Goal: Communication & Community: Answer question/provide support

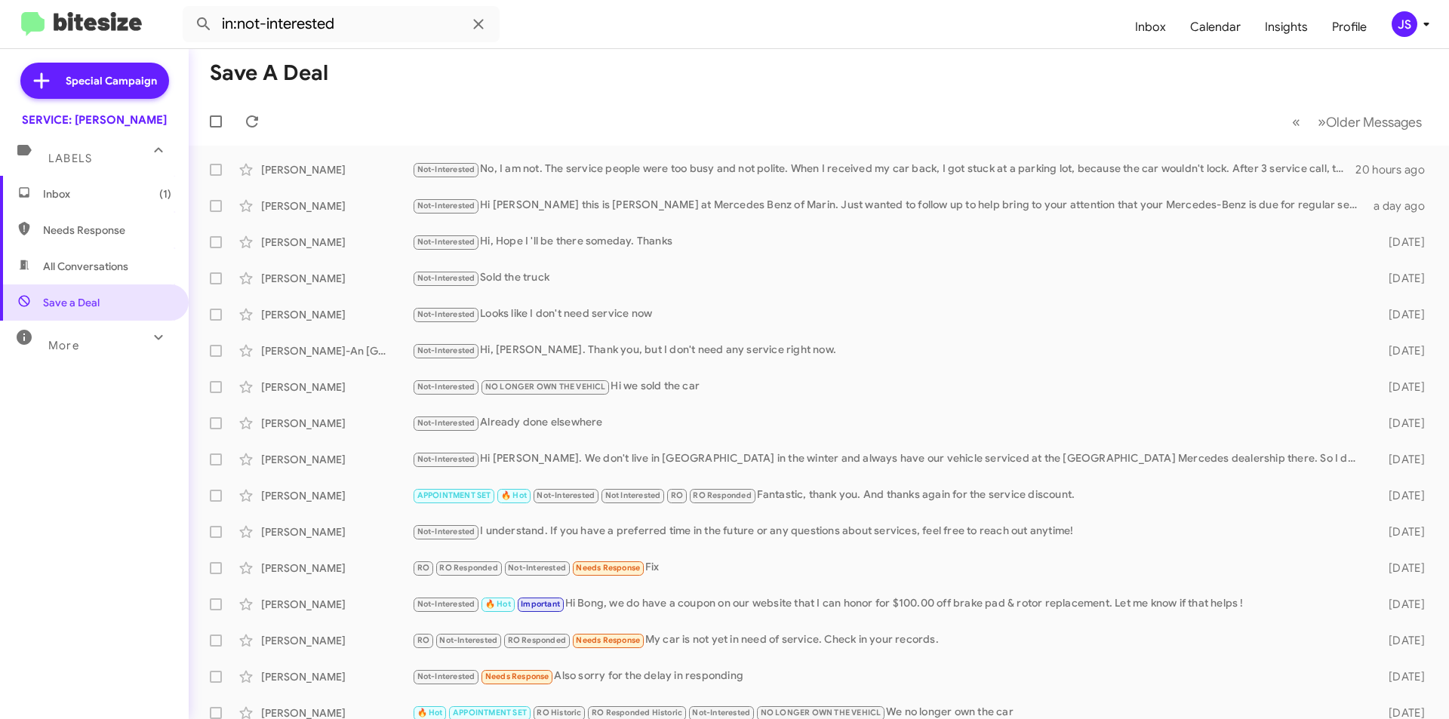
click at [85, 200] on span "Inbox (1)" at bounding box center [107, 193] width 128 height 15
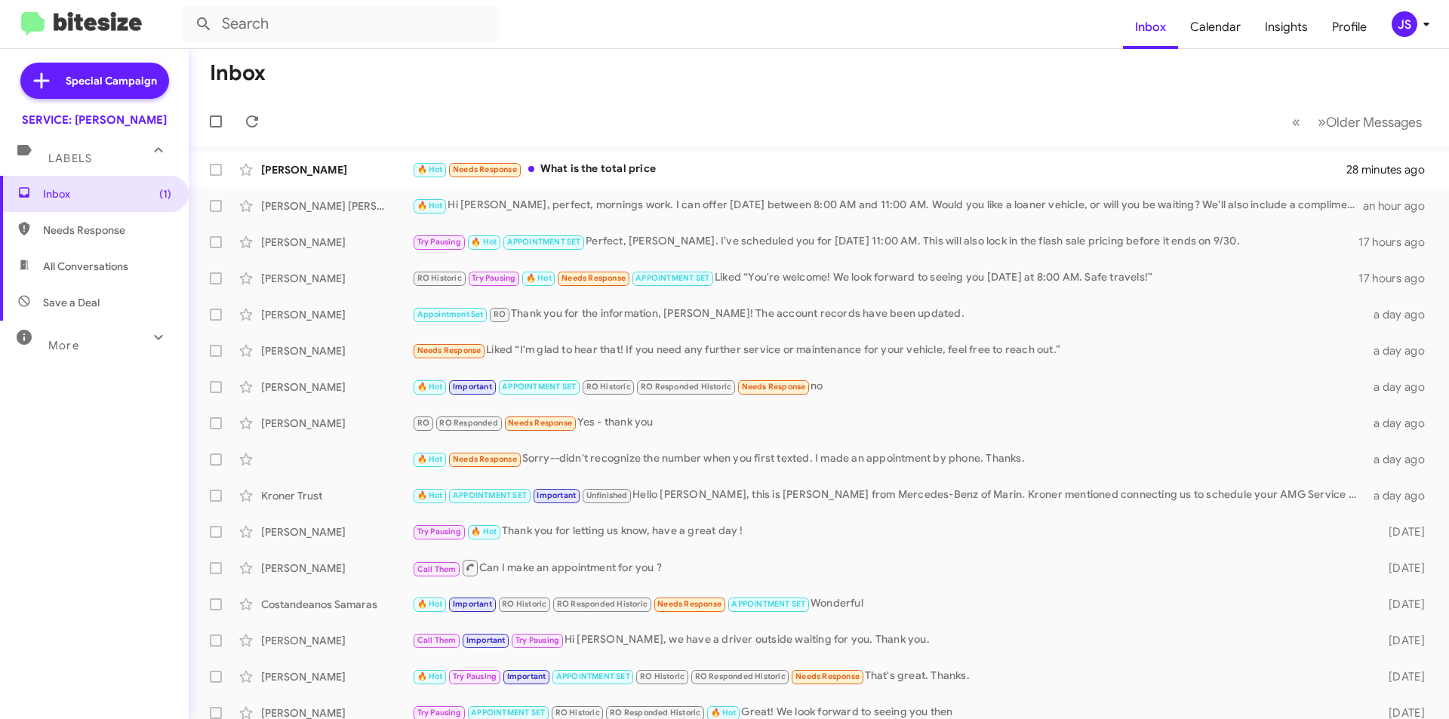
click at [626, 151] on mat-action-list "Michael Dyett 🔥 Hot Needs Response What is the total price 28 minutes ago Juan …" at bounding box center [819, 511] width 1260 height 730
click at [629, 174] on div "🔥 Hot Needs Response What is the total price" at bounding box center [894, 169] width 964 height 17
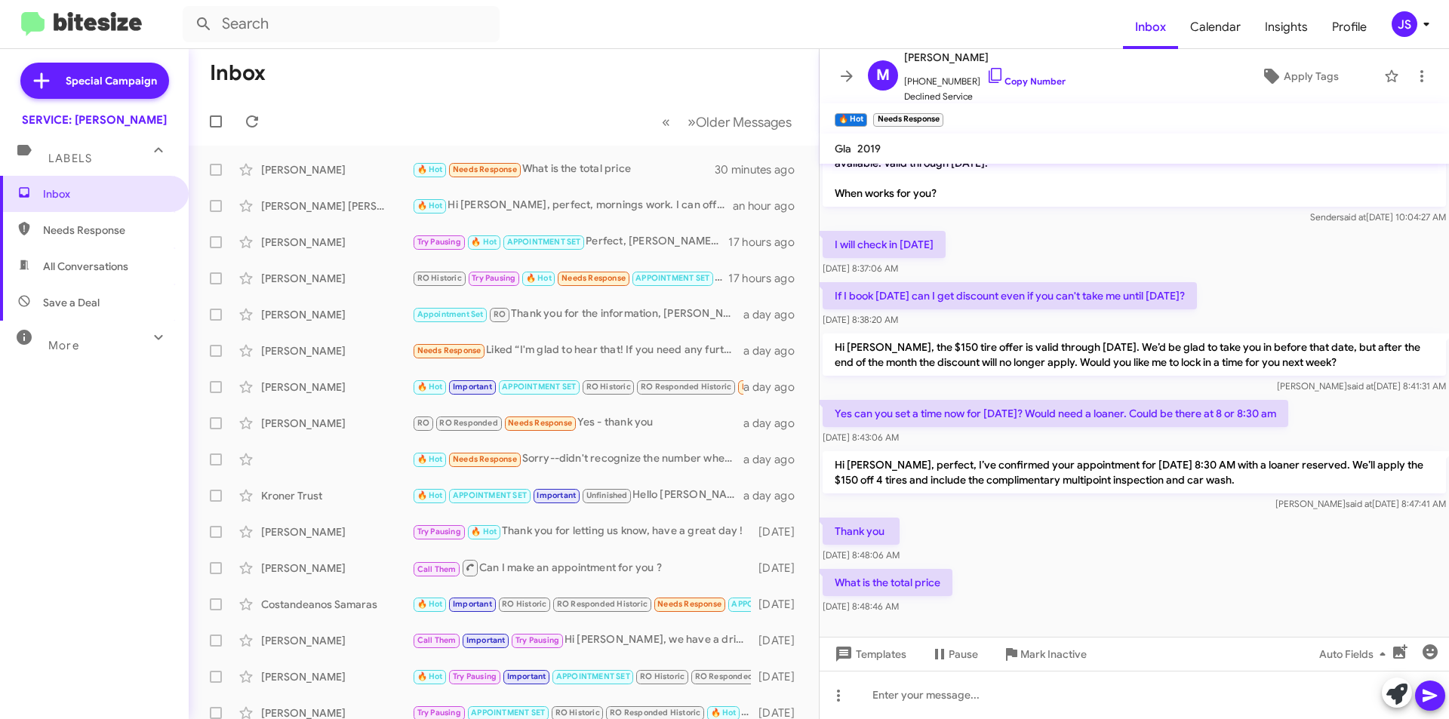
scroll to position [88, 0]
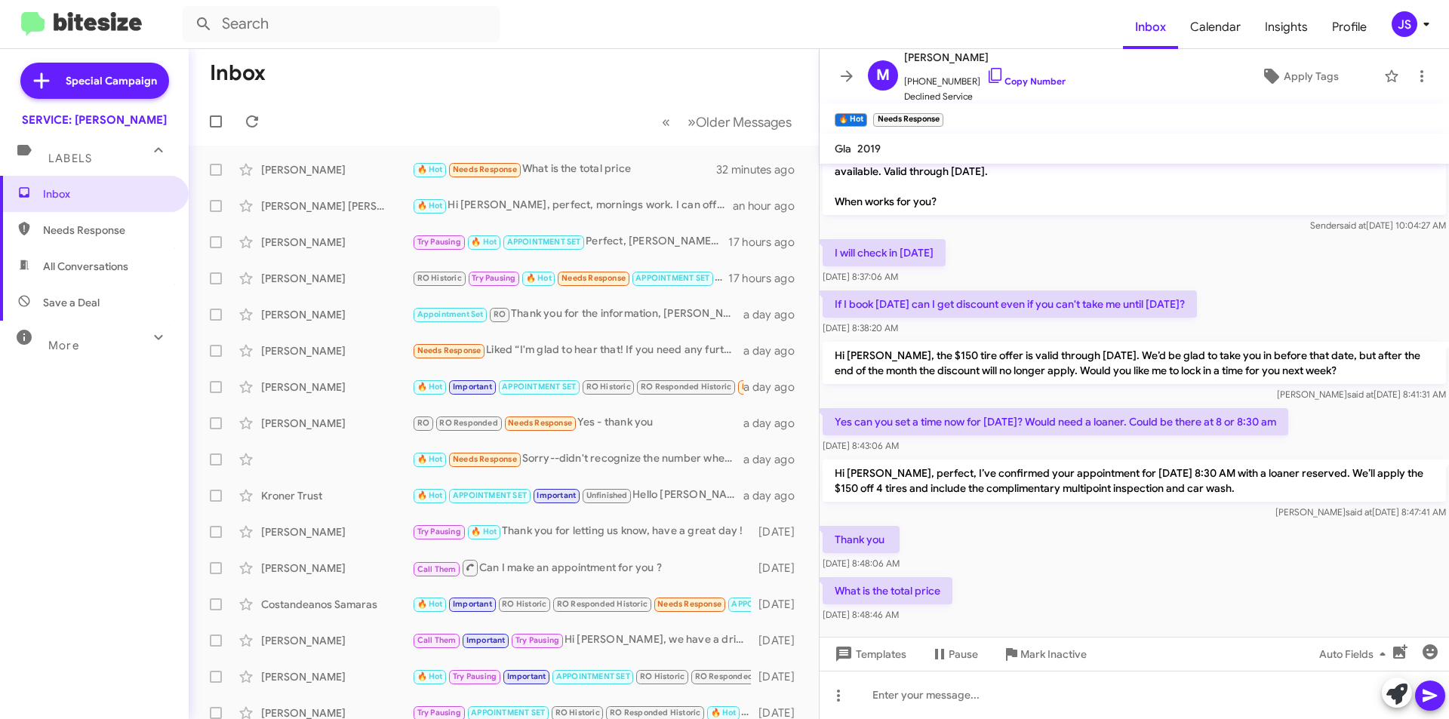
scroll to position [88, 0]
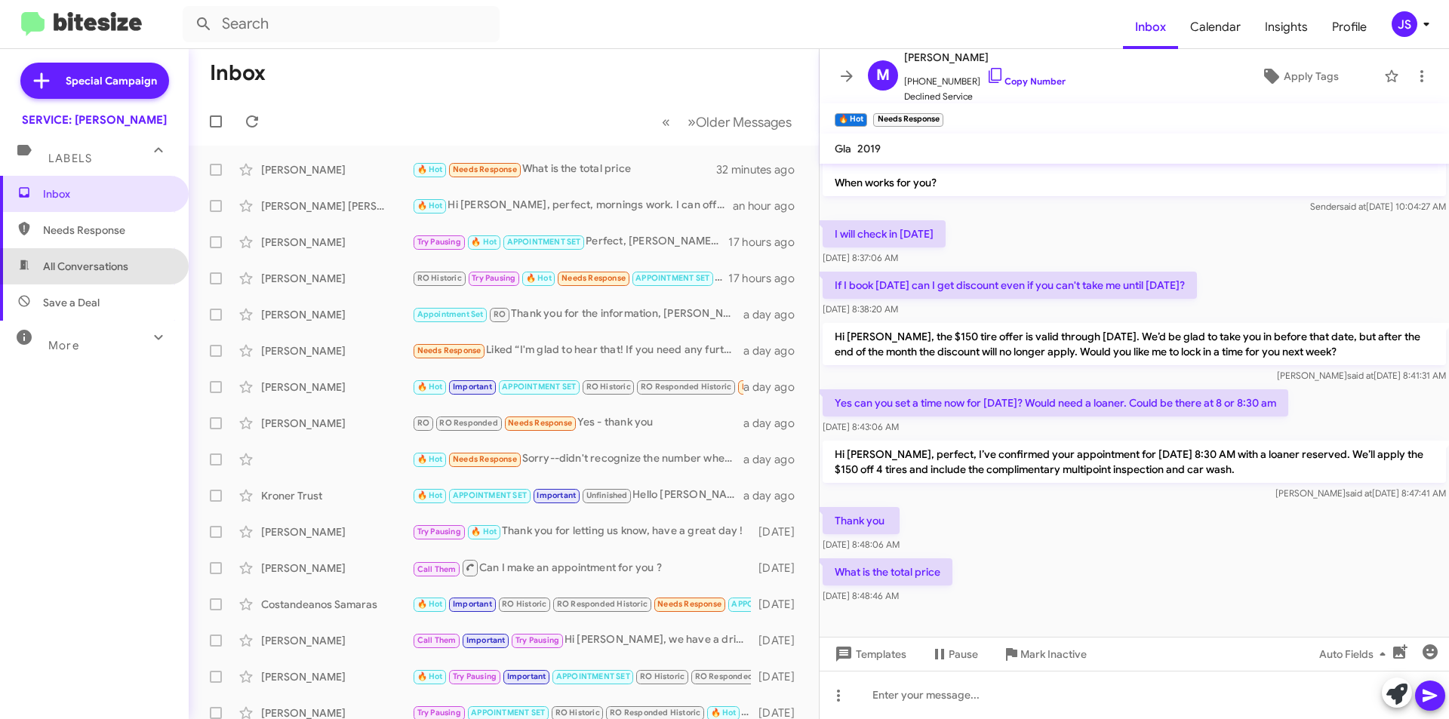
click at [97, 267] on span "All Conversations" at bounding box center [85, 266] width 85 height 15
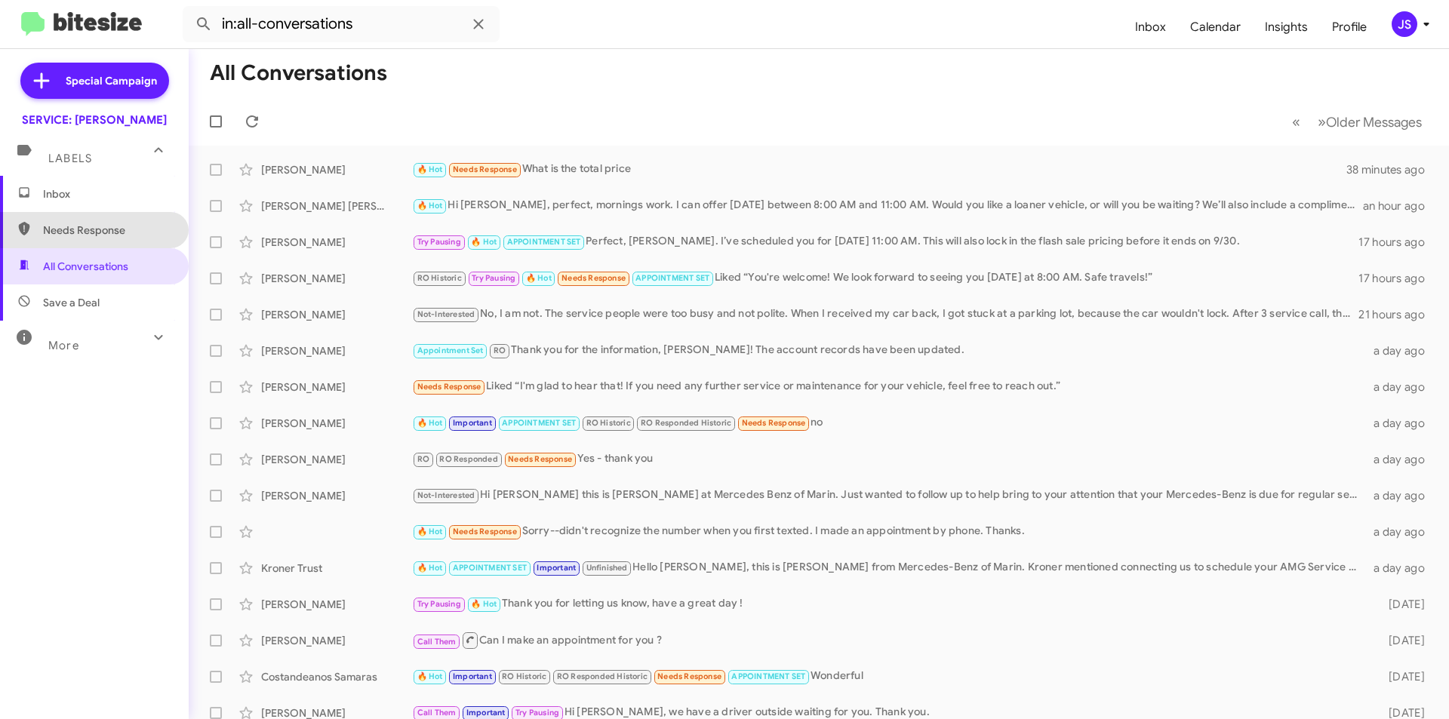
click at [145, 221] on span "Needs Response" at bounding box center [94, 230] width 189 height 36
type input "in:needs-response"
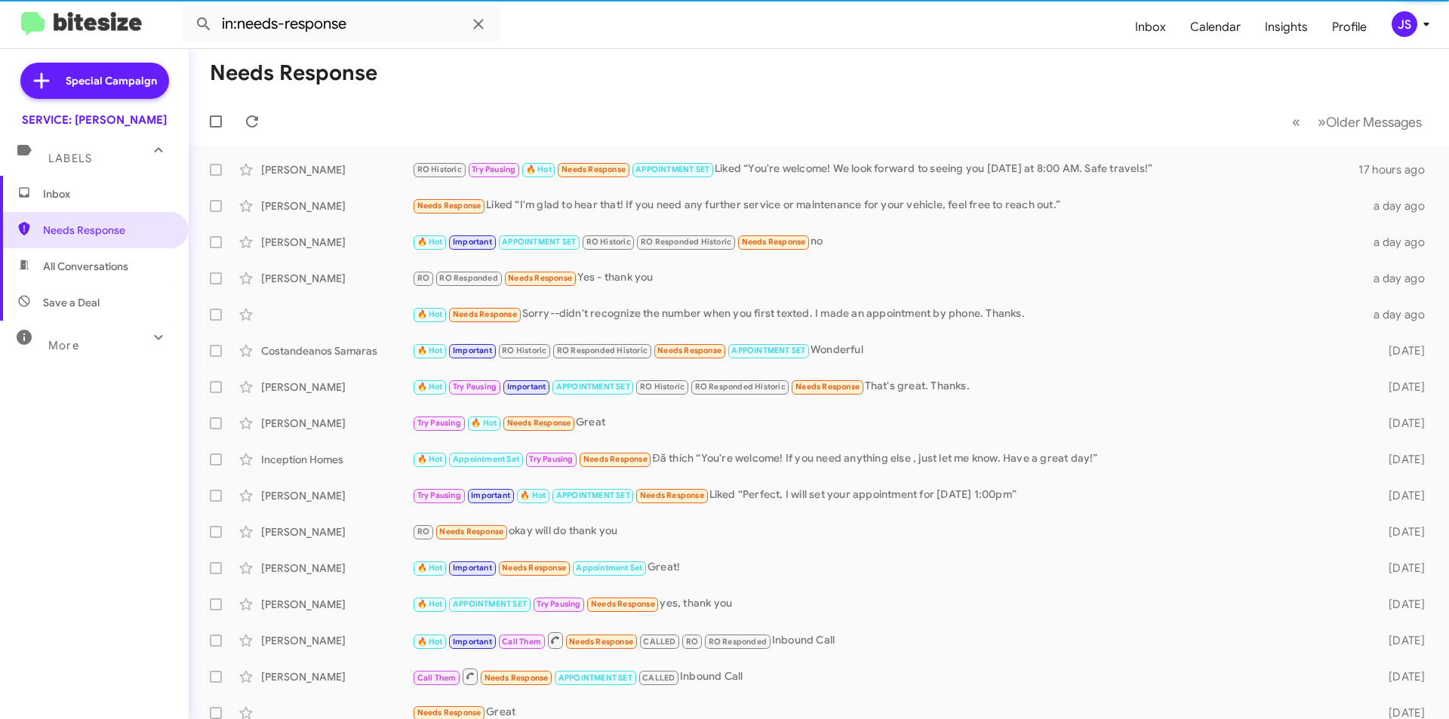
click at [134, 202] on span "Inbox" at bounding box center [94, 194] width 189 height 36
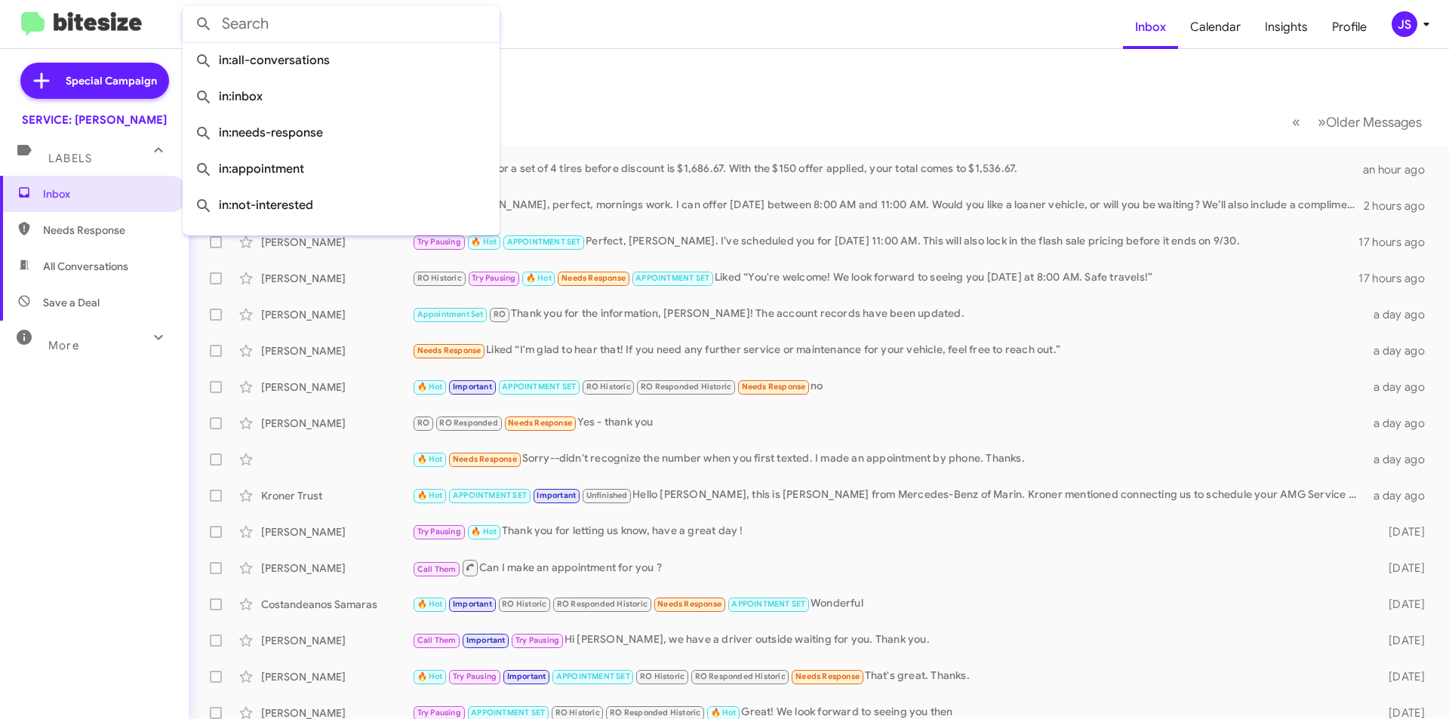
click at [314, 17] on input "text" at bounding box center [341, 24] width 317 height 36
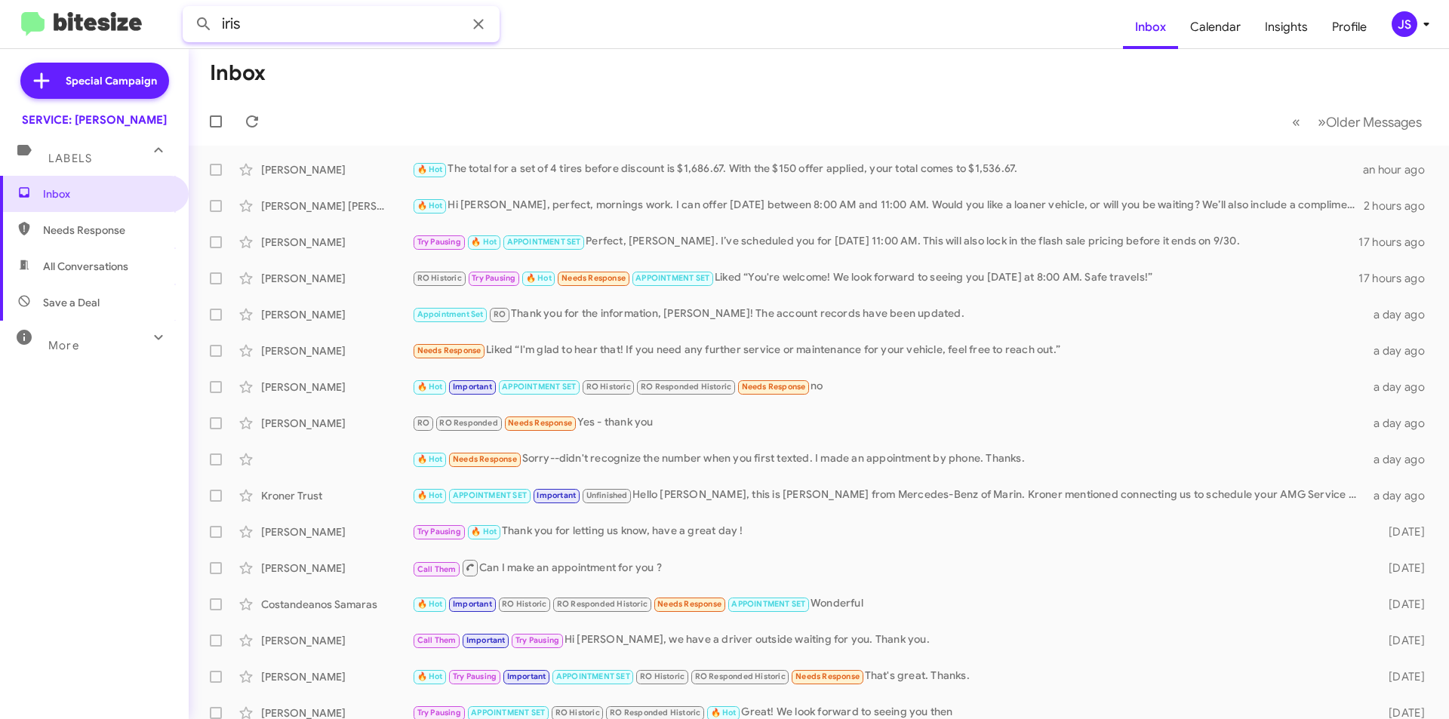
type input "iris"
click at [189, 9] on button at bounding box center [204, 24] width 30 height 30
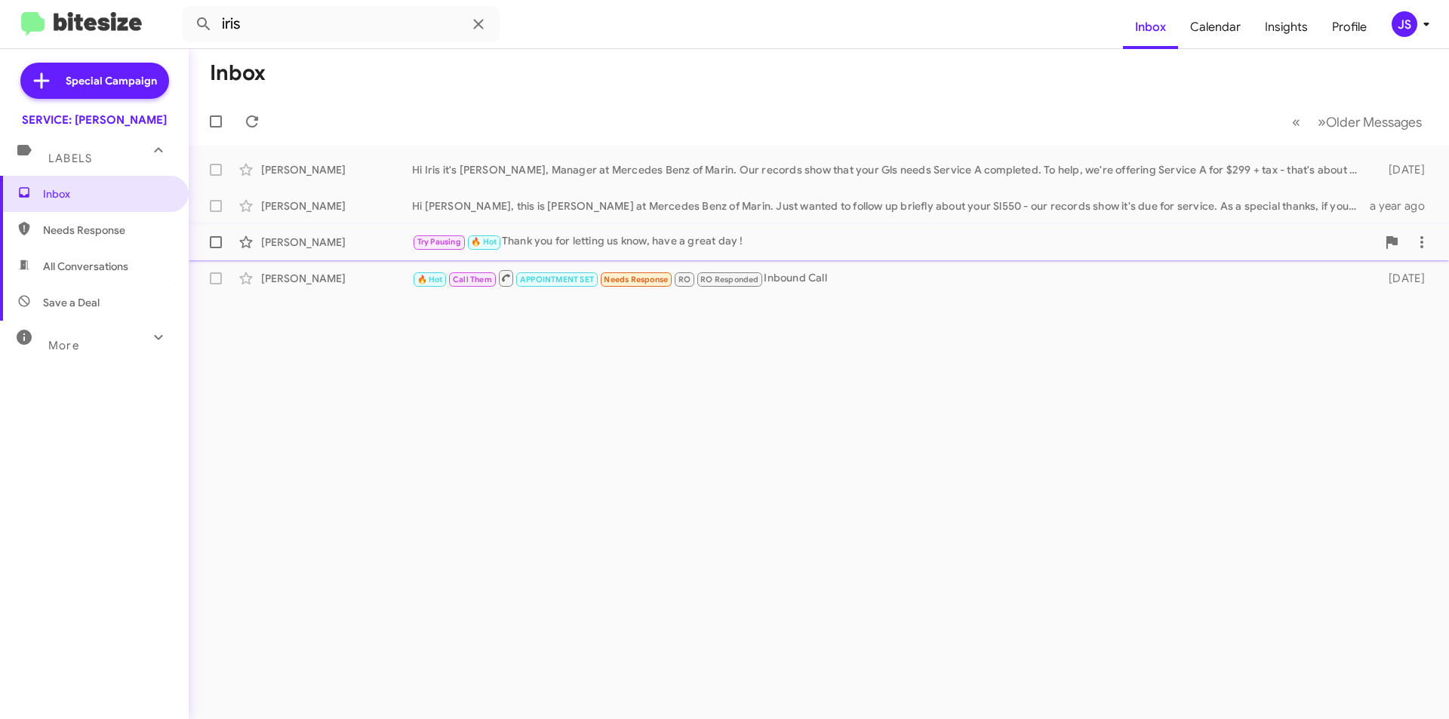
click at [374, 248] on div "[PERSON_NAME]" at bounding box center [336, 242] width 151 height 15
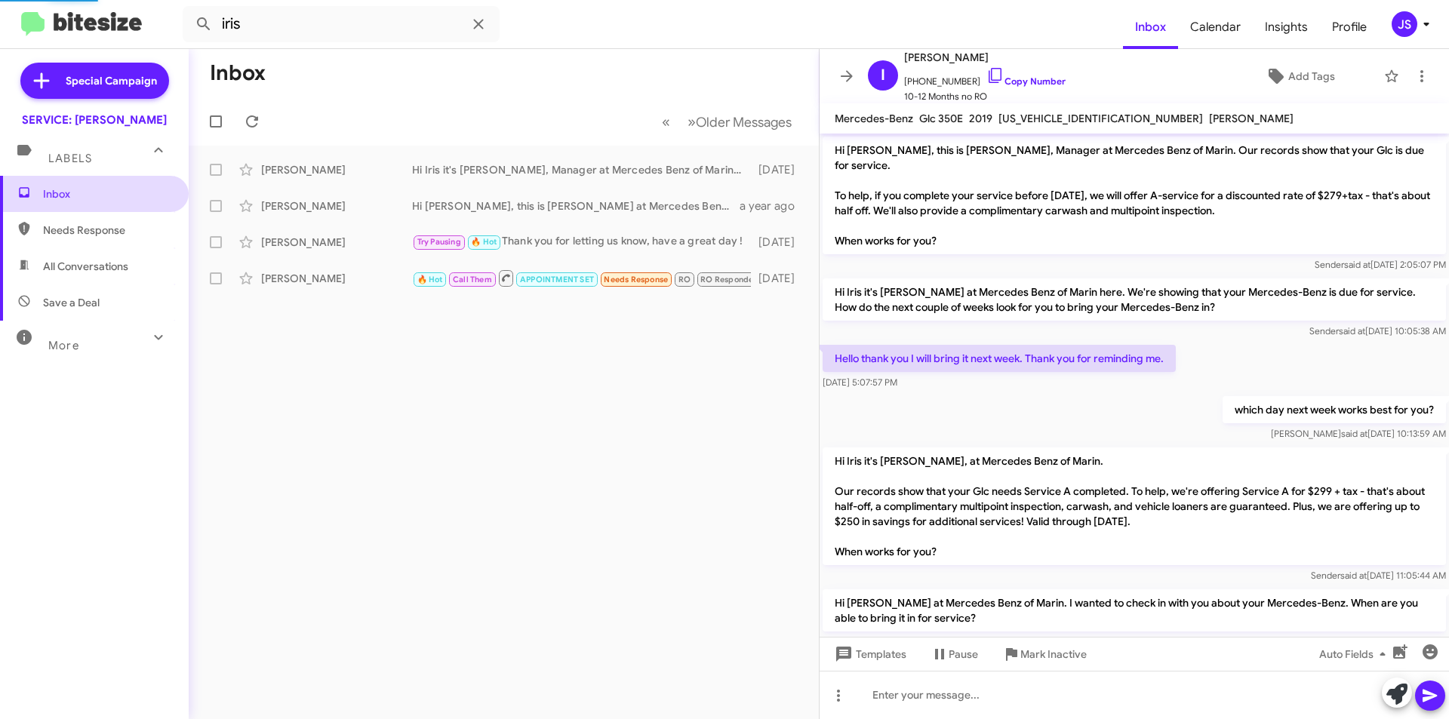
scroll to position [595, 0]
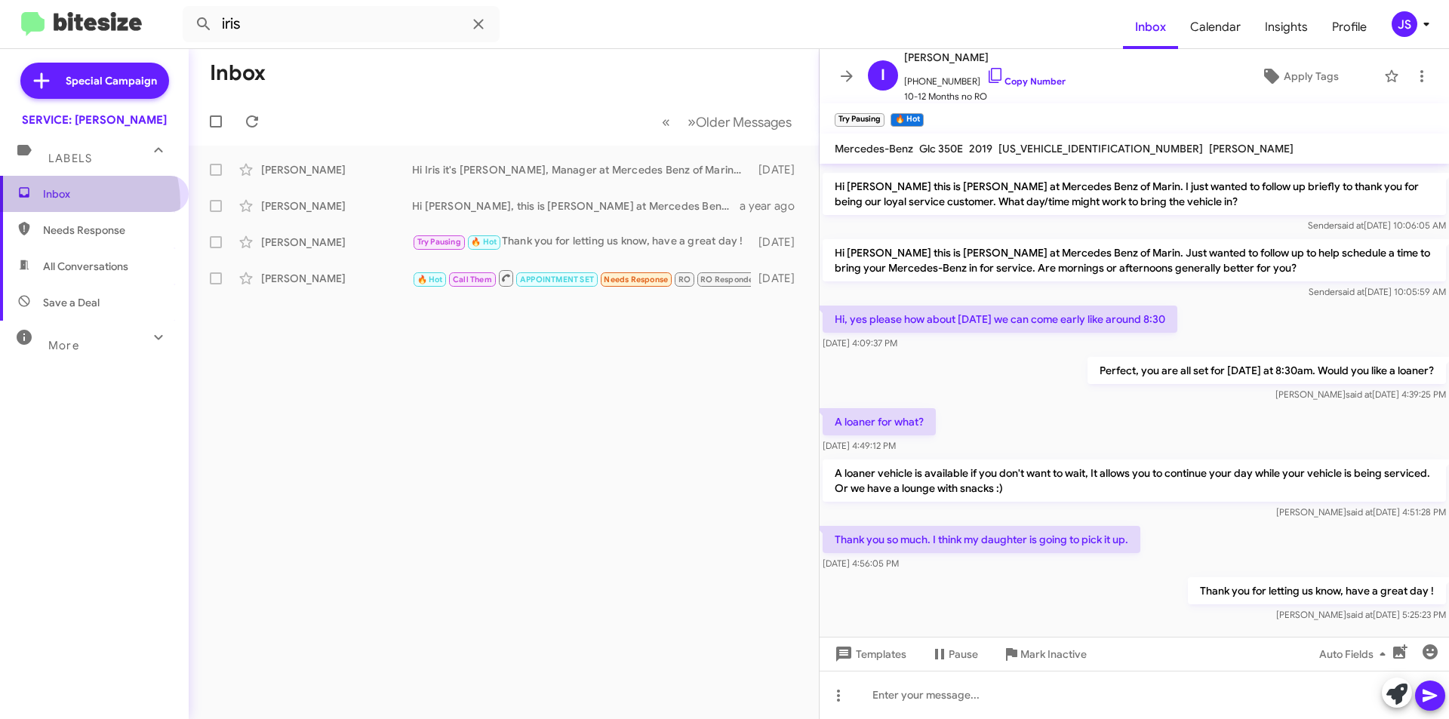
click at [64, 203] on span "Inbox" at bounding box center [94, 194] width 189 height 36
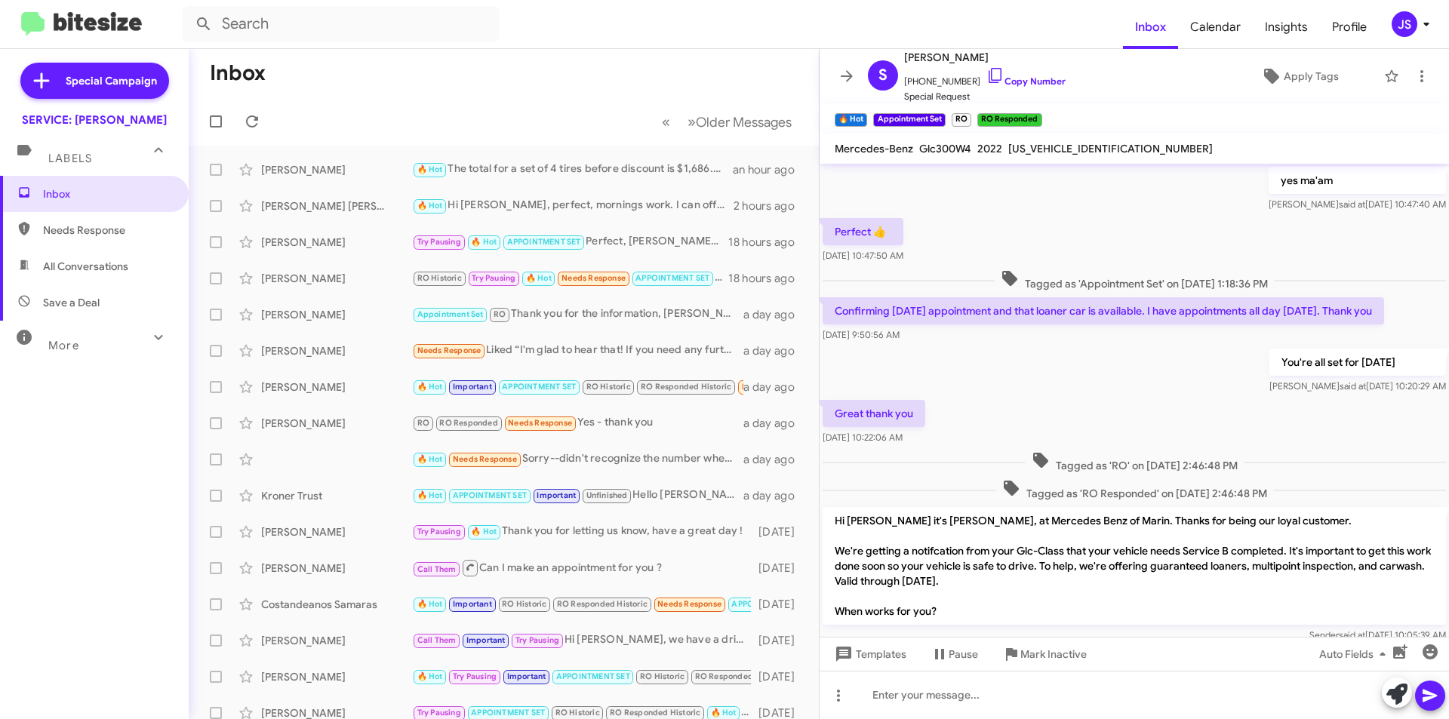
scroll to position [647, 0]
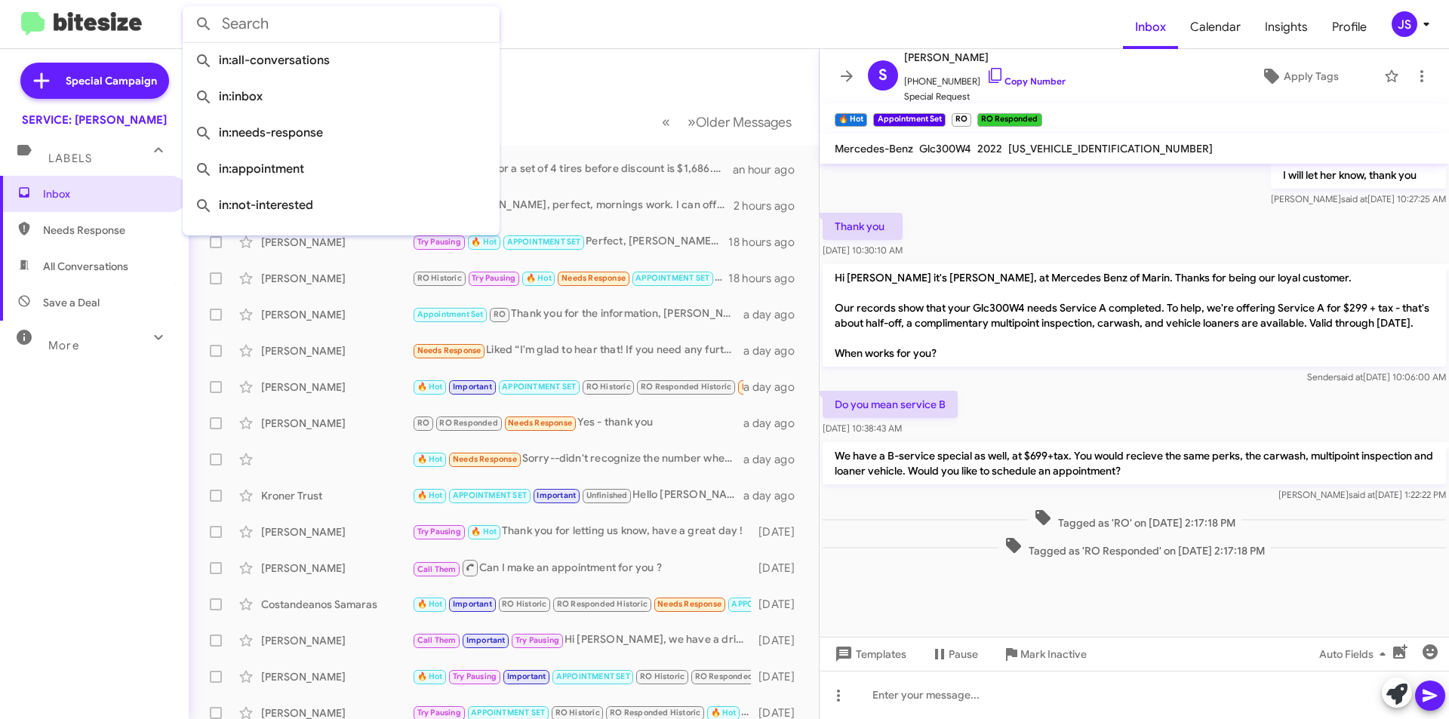
click at [429, 29] on input "text" at bounding box center [341, 24] width 317 height 36
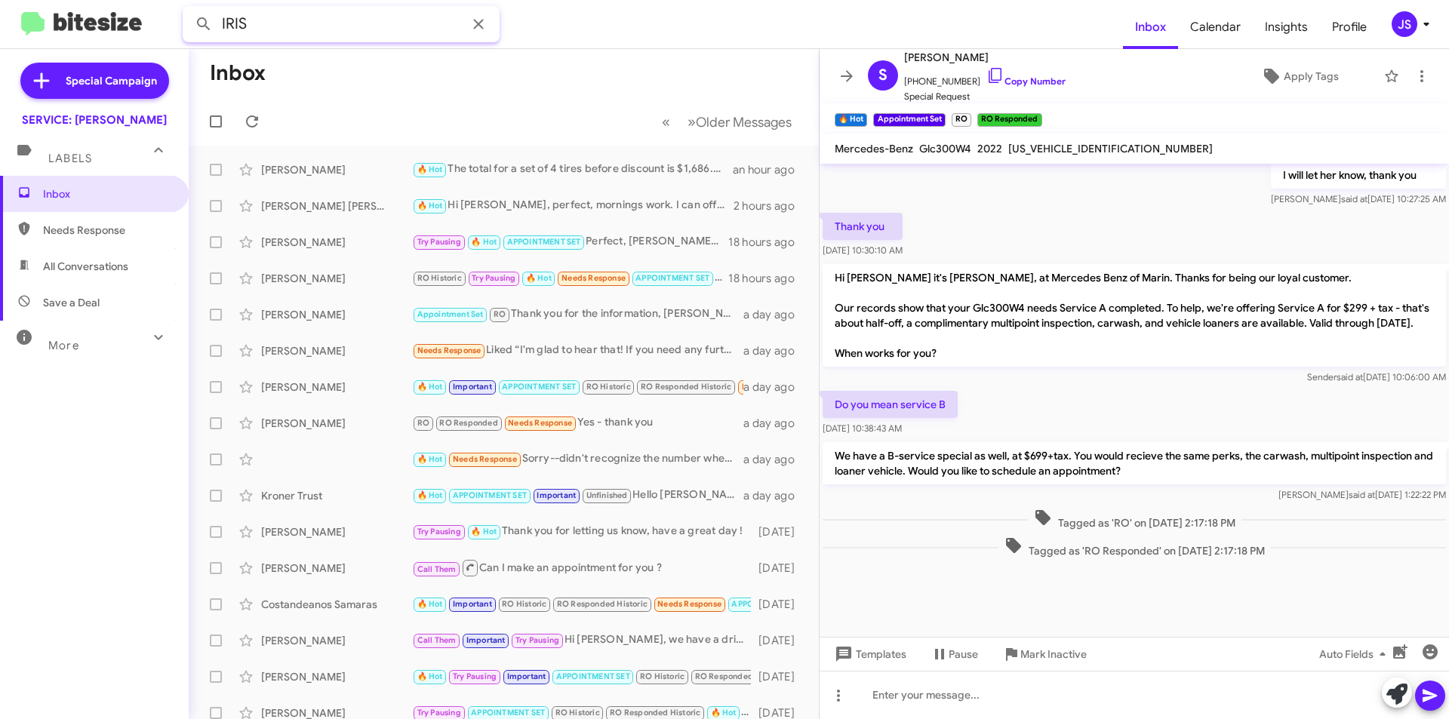
type input "IRIS"
click at [189, 9] on button at bounding box center [204, 24] width 30 height 30
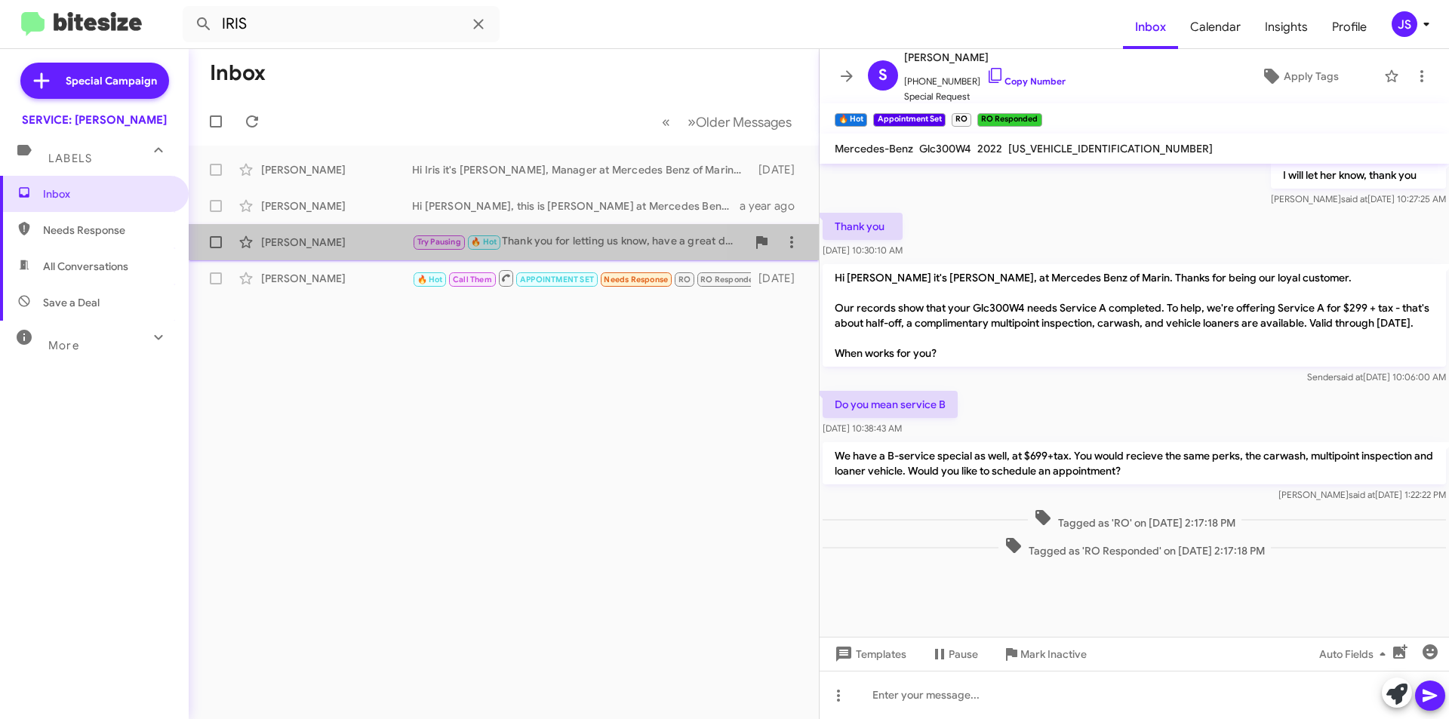
click at [389, 244] on div "[PERSON_NAME]" at bounding box center [336, 242] width 151 height 15
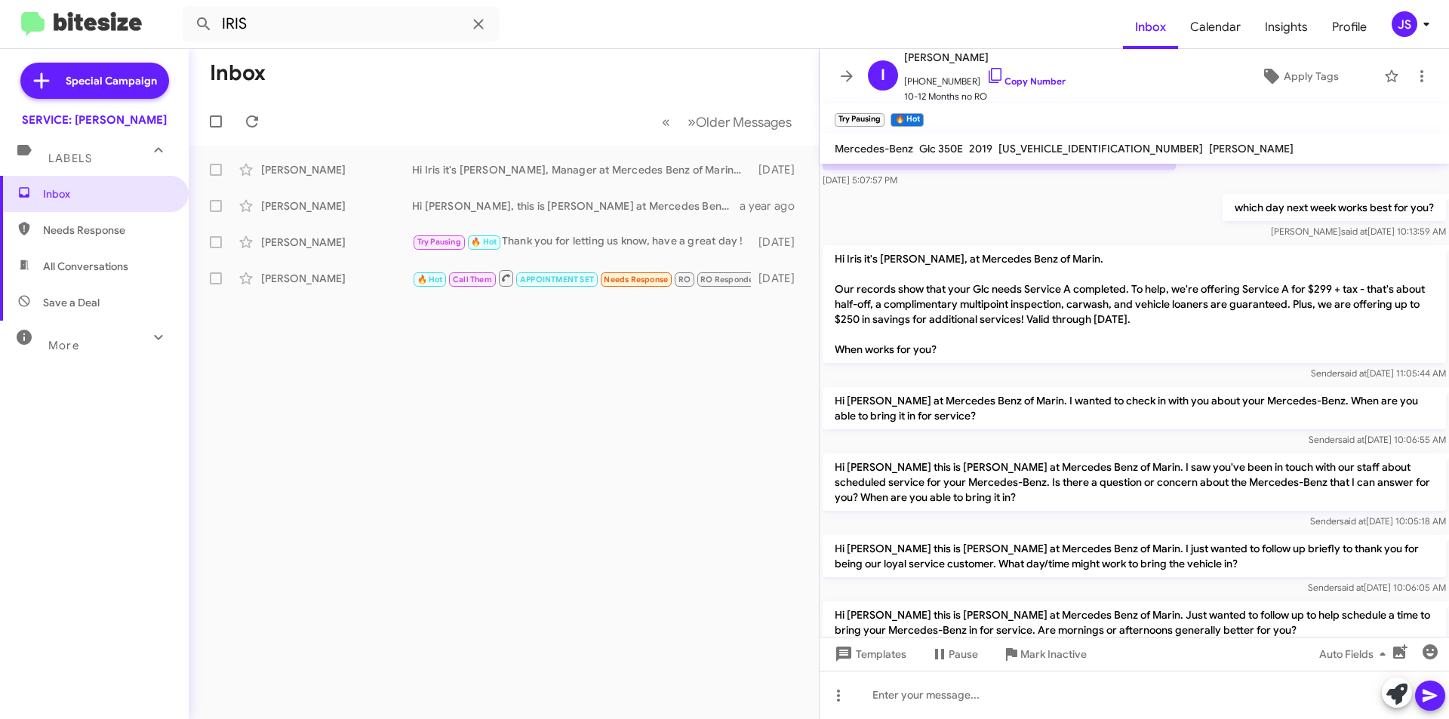
scroll to position [21, 0]
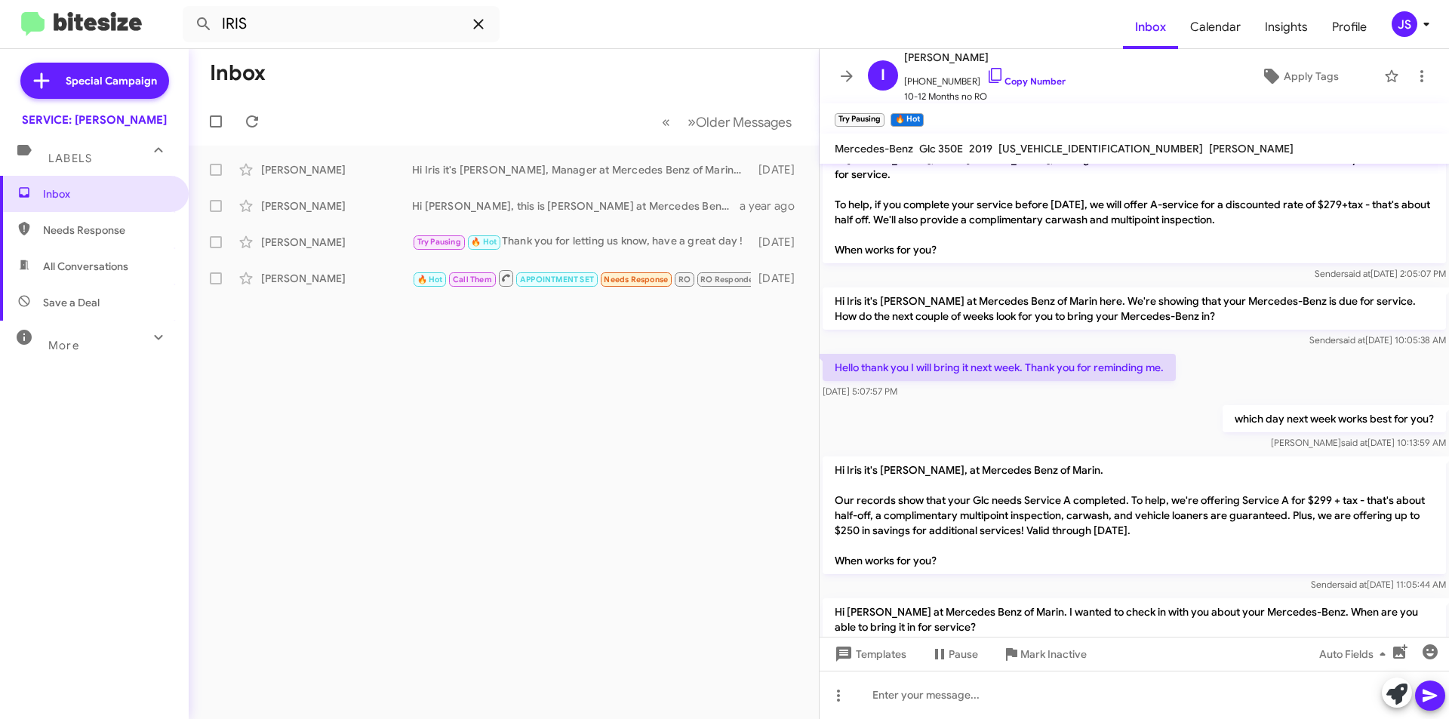
click at [473, 26] on icon at bounding box center [478, 24] width 18 height 18
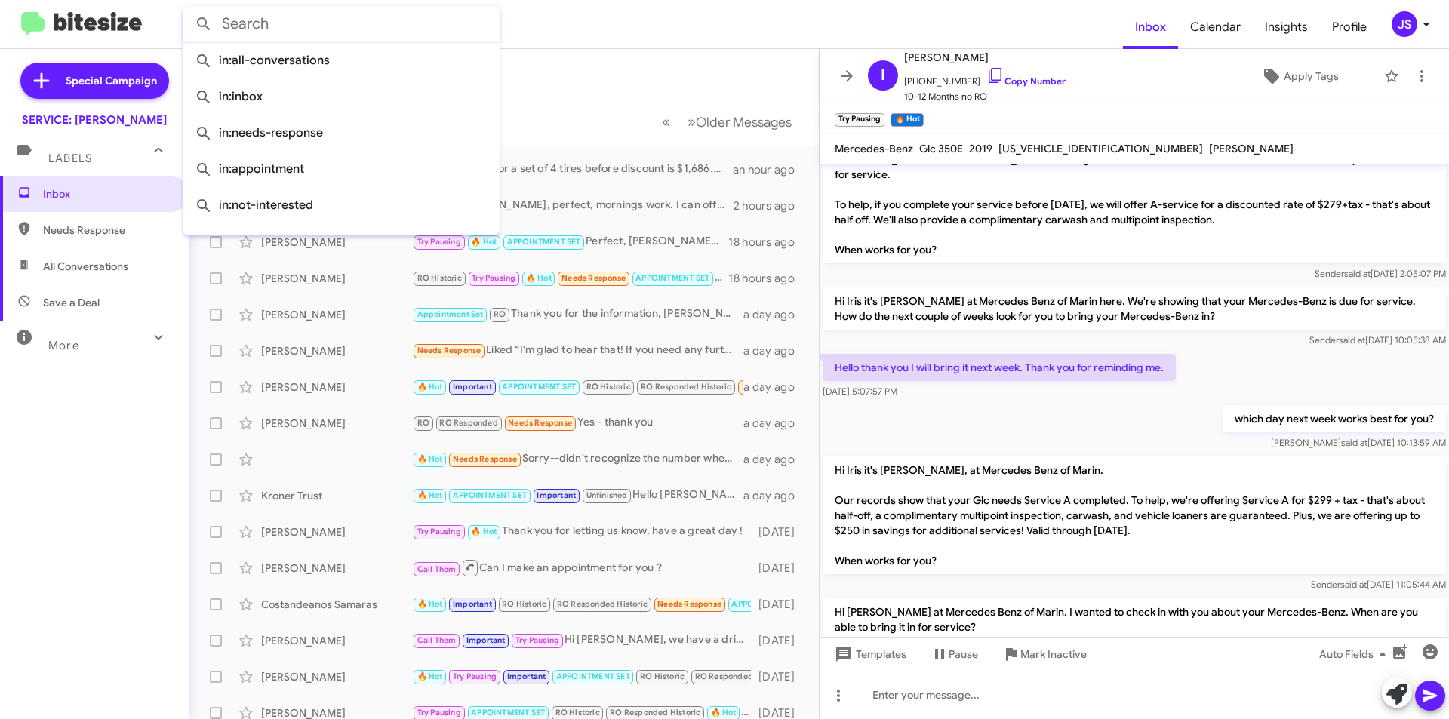
click at [608, 103] on mat-toolbar-row "« Previous » Next Older Messages" at bounding box center [504, 121] width 630 height 48
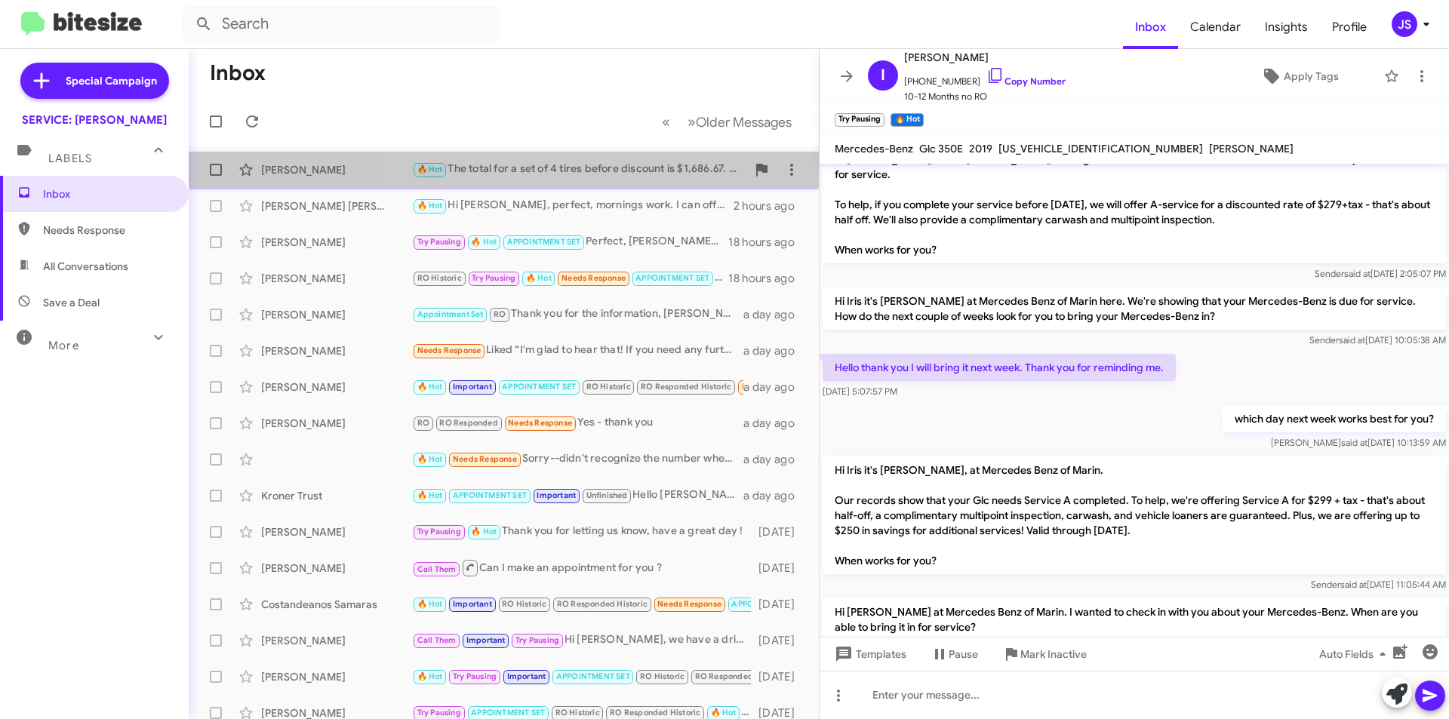
click at [624, 158] on div "Michael Dyett 🔥 Hot The total for a set of 4 tires before discount is $1,686.67…" at bounding box center [504, 170] width 606 height 30
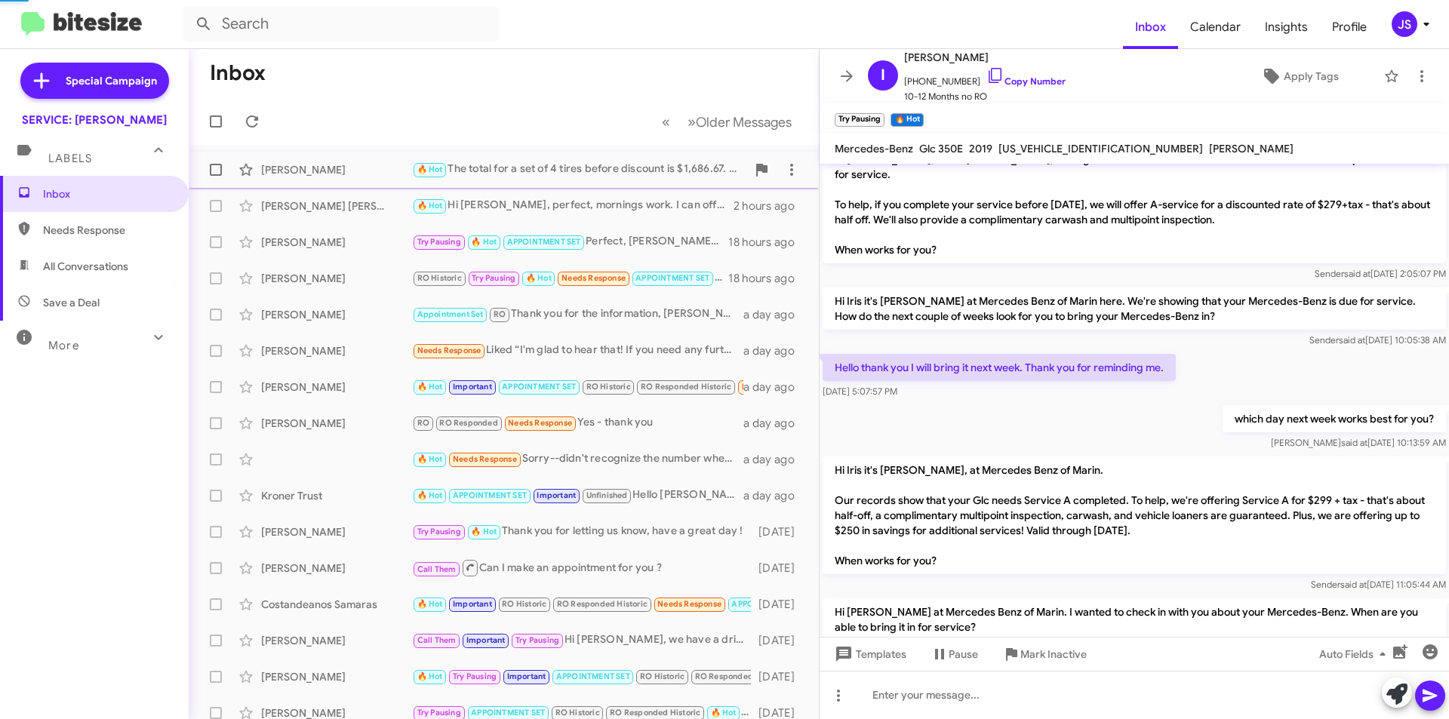
scroll to position [143, 0]
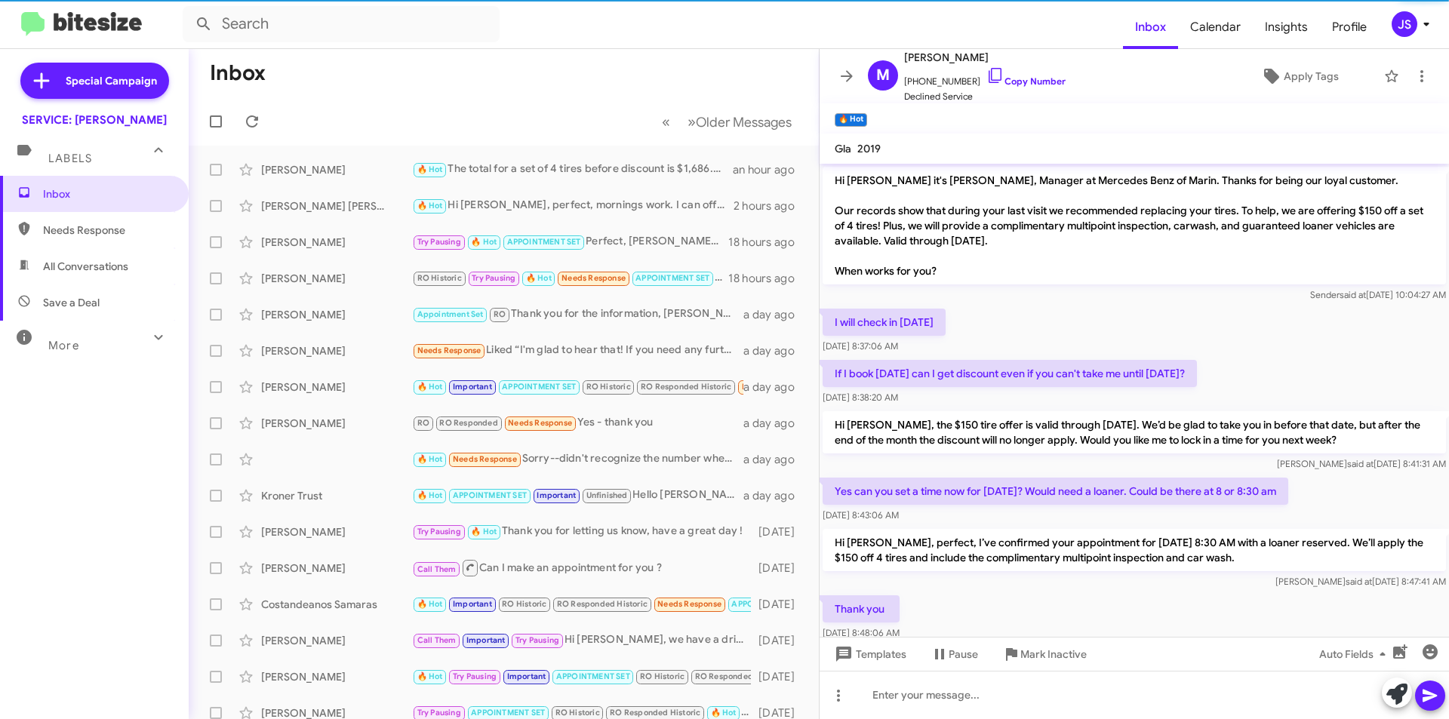
scroll to position [83, 0]
